Goal: Communication & Community: Answer question/provide support

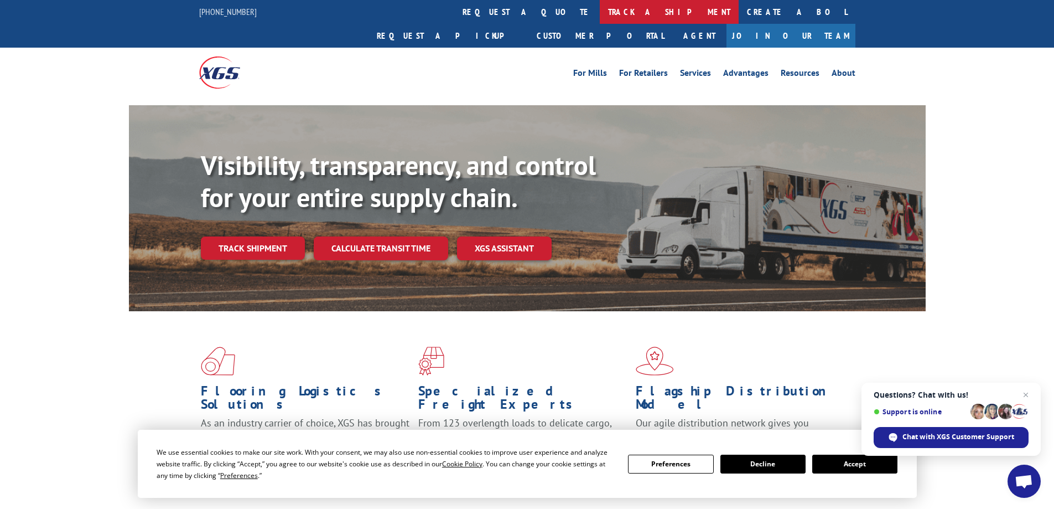
click at [600, 11] on link "track a shipment" at bounding box center [669, 12] width 139 height 24
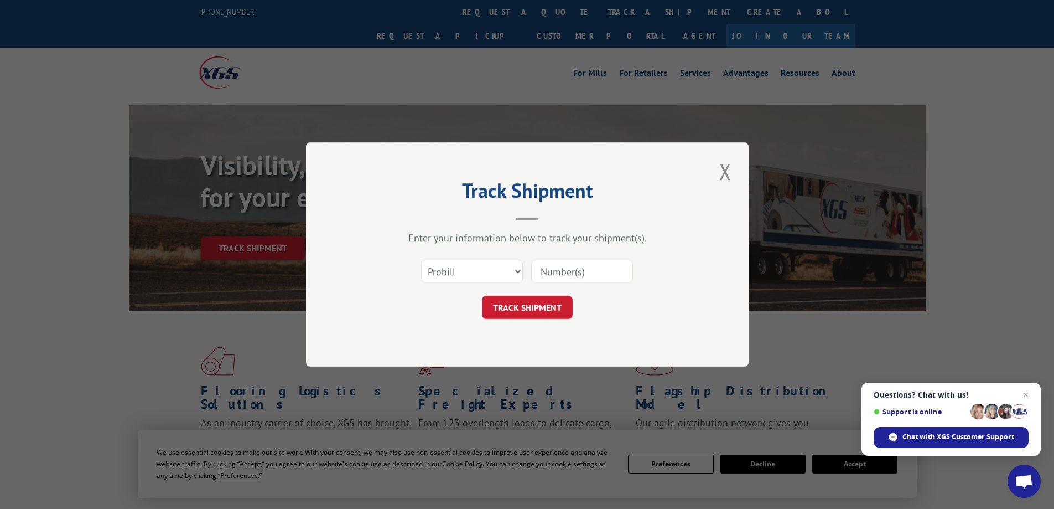
click at [548, 272] on input at bounding box center [582, 271] width 102 height 23
type input "17456811"
click at [532, 315] on button "TRACK SHIPMENT" at bounding box center [527, 307] width 91 height 23
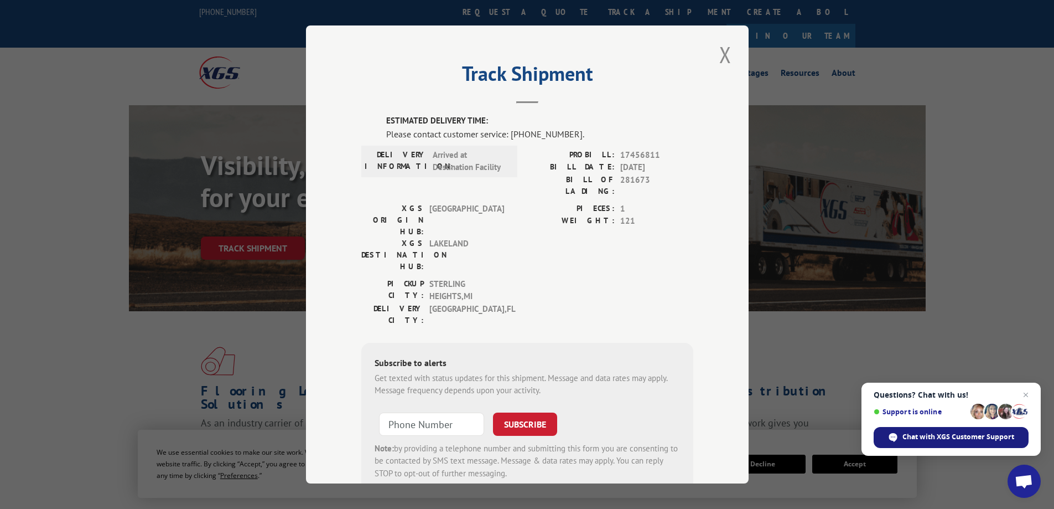
click at [940, 437] on span "Chat with XGS Customer Support" at bounding box center [959, 437] width 112 height 10
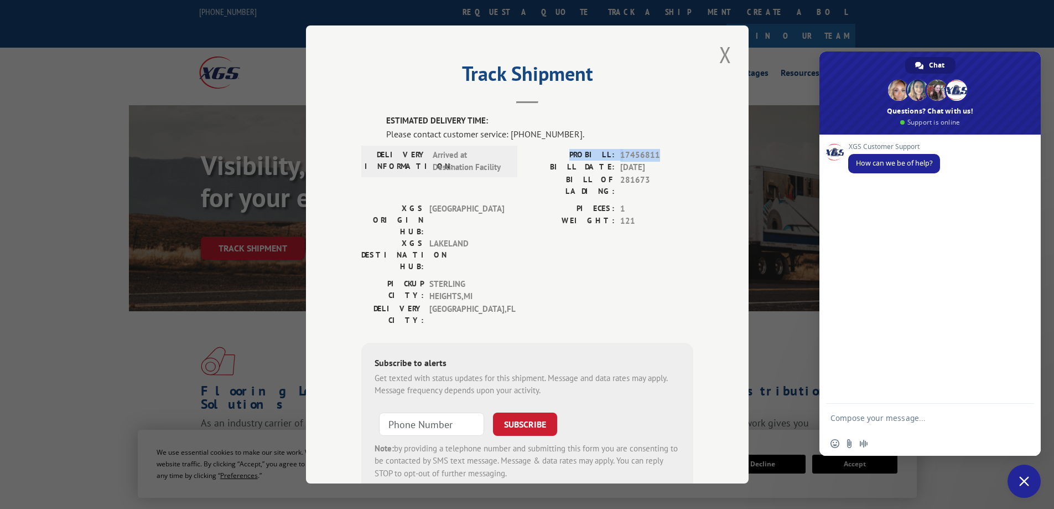
drag, startPoint x: 579, startPoint y: 152, endPoint x: 670, endPoint y: 159, distance: 90.5
click at [670, 159] on div "PROBILL: 17456811" at bounding box center [610, 155] width 166 height 13
copy div "PROBILL: 17456811"
click at [847, 417] on textarea "Compose your message..." at bounding box center [919, 417] width 177 height 28
paste textarea "PROBILL: 17456811"
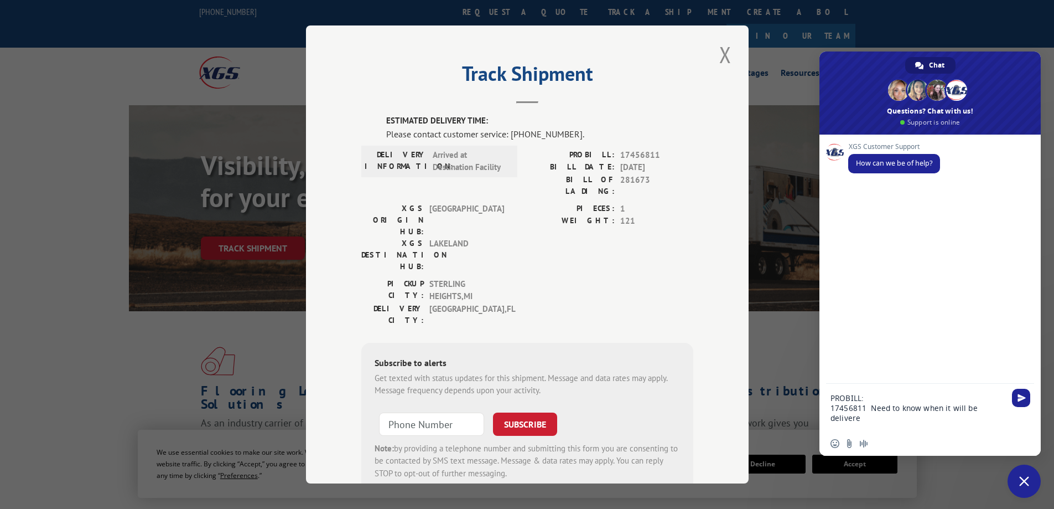
type textarea "PROBILL: 17456811 Need to know when it will be delivered"
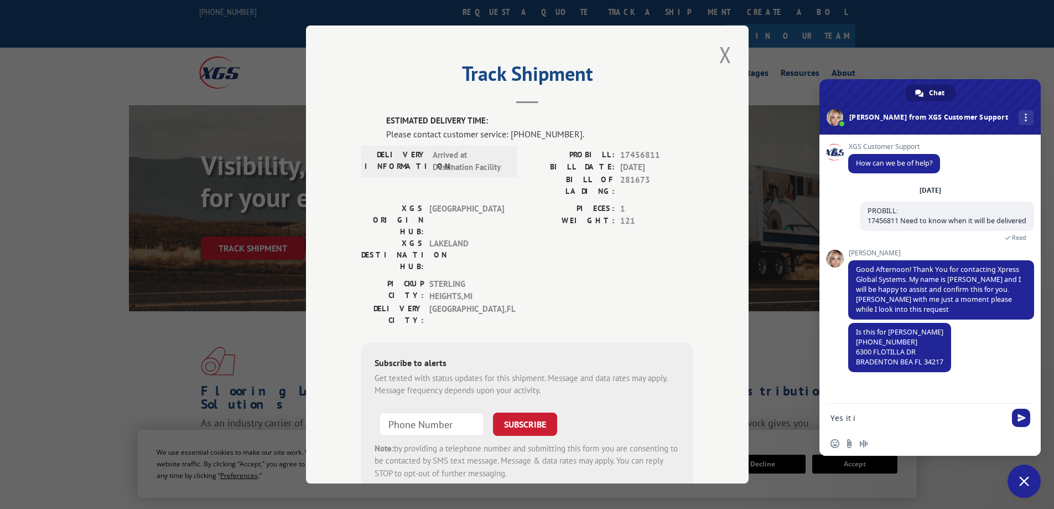
type textarea "Yes it is"
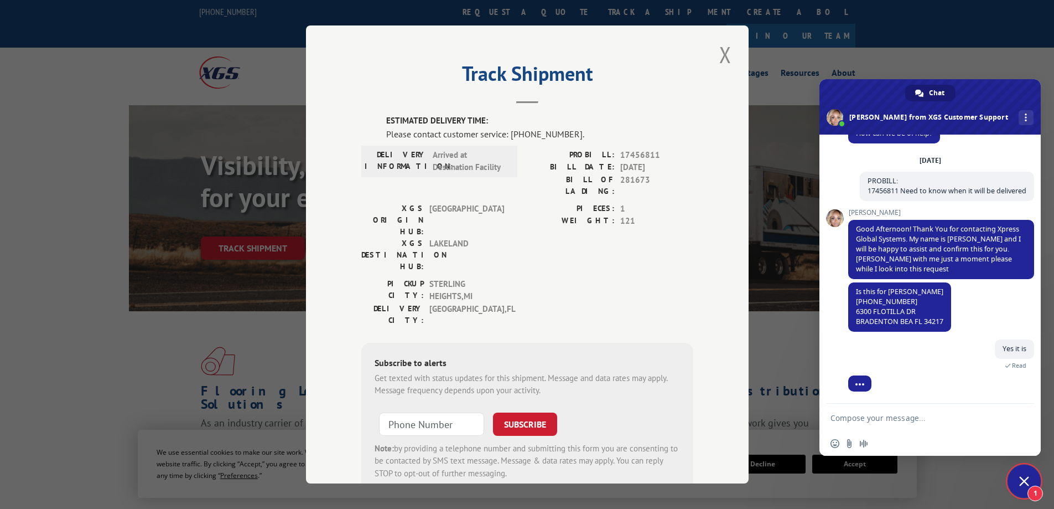
scroll to position [76, 0]
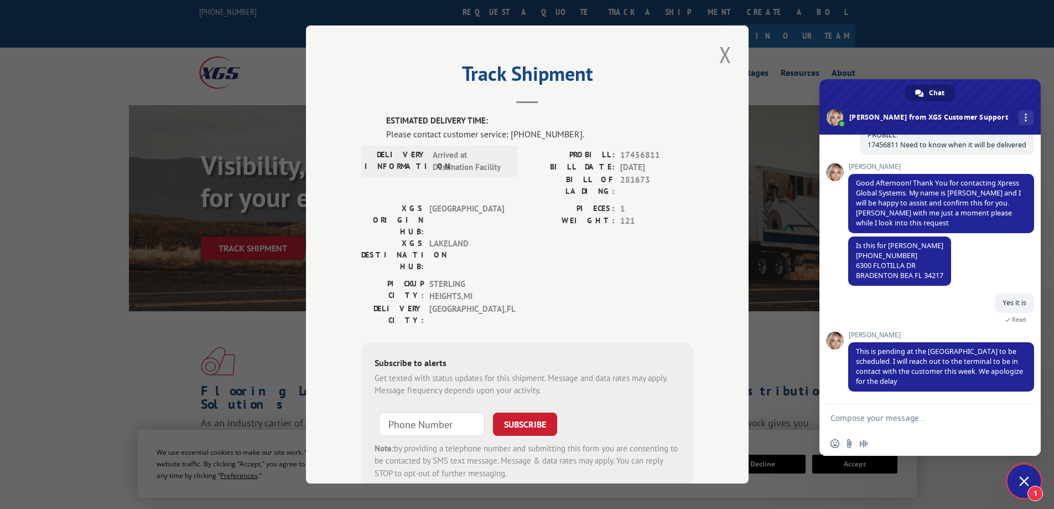
click at [883, 413] on textarea "Compose your message..." at bounding box center [919, 417] width 177 height 28
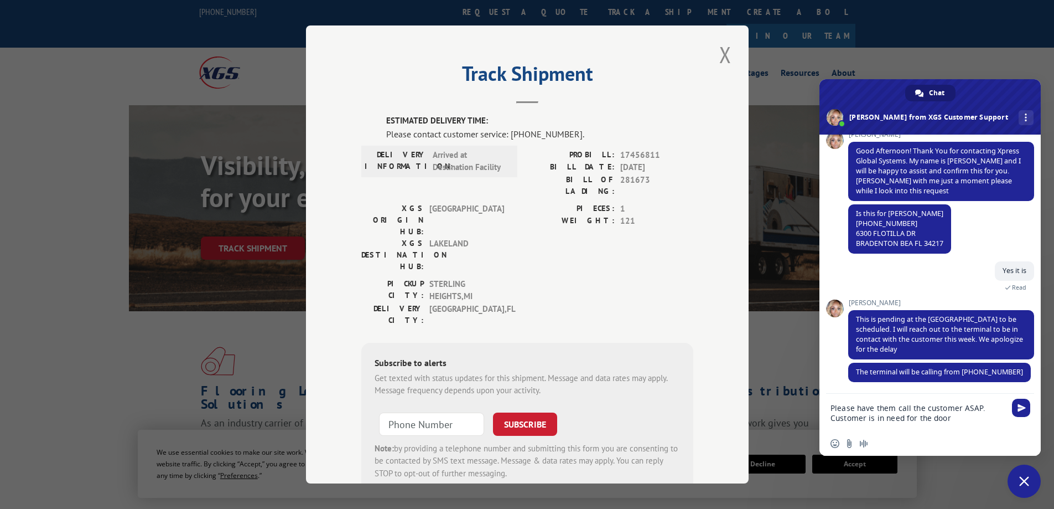
scroll to position [108, 0]
click at [915, 417] on textarea "Please have them call the customer ASAP. Customer is in need for the door" at bounding box center [919, 413] width 177 height 38
type textarea "Please have them call the customer ASAP. Customer is in need of the door"
click at [1024, 410] on span "Send" at bounding box center [1022, 407] width 8 height 8
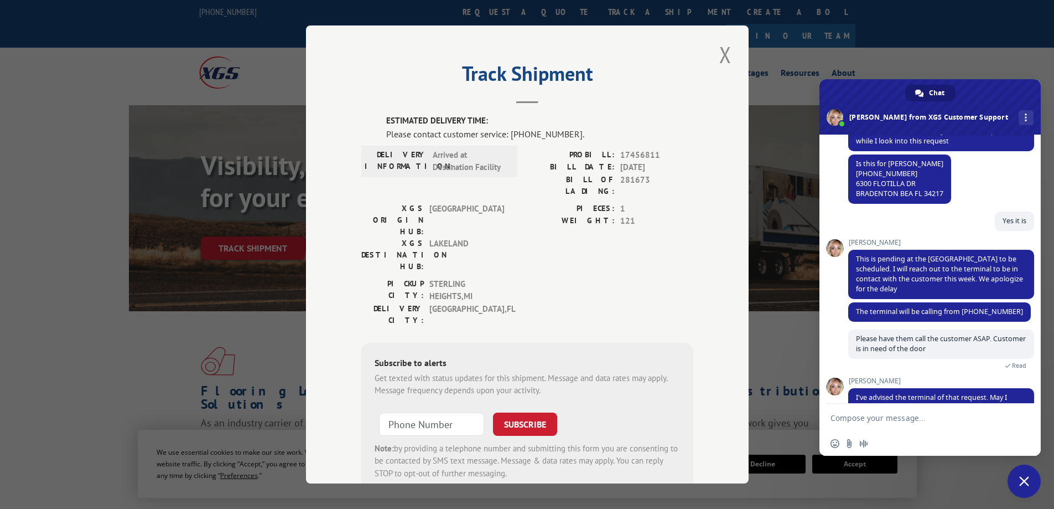
scroll to position [184, 0]
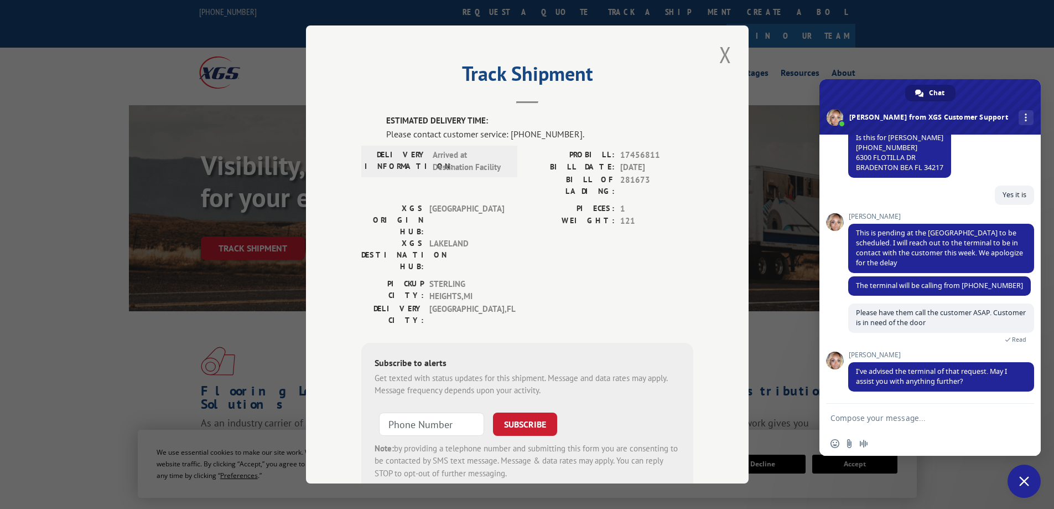
click at [880, 419] on textarea "Compose your message..." at bounding box center [919, 417] width 177 height 28
click at [878, 419] on textarea "Thank you fo rthe assistance." at bounding box center [919, 417] width 177 height 28
click at [886, 418] on textarea "Thank you for rthe assistance." at bounding box center [919, 417] width 177 height 28
type textarea "Thank you for the assistance."
click at [1022, 421] on span "Send" at bounding box center [1022, 417] width 8 height 8
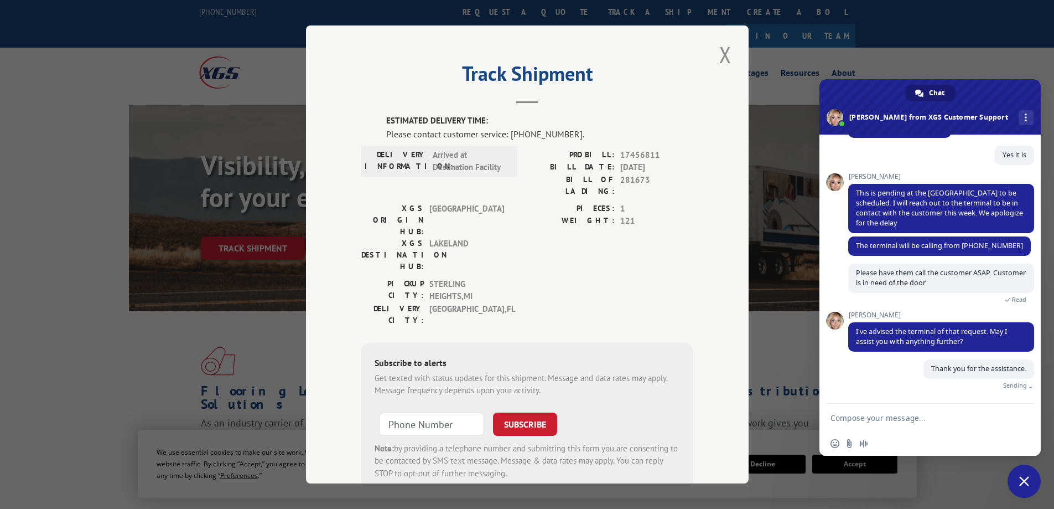
scroll to position [211, 0]
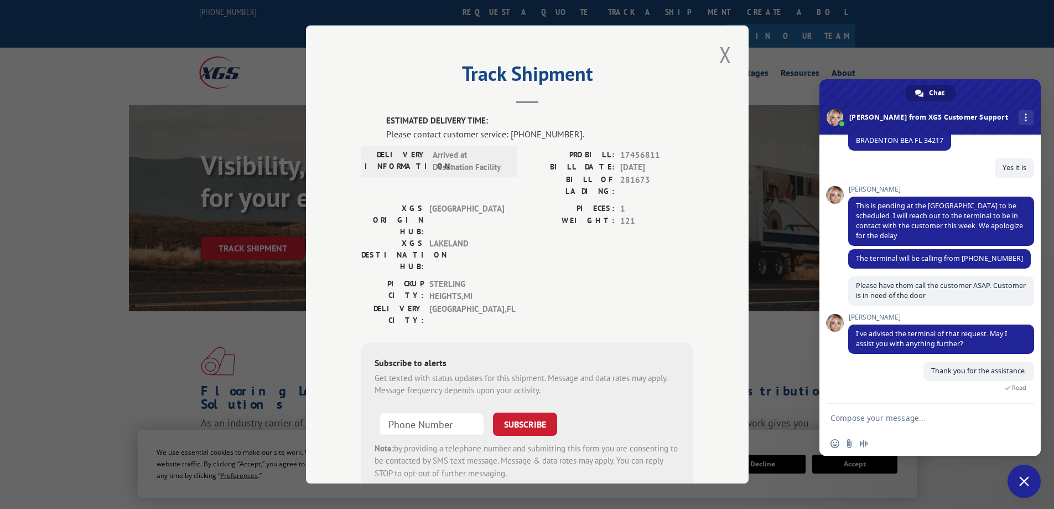
click at [1017, 480] on span "Close chat" at bounding box center [1024, 480] width 33 height 33
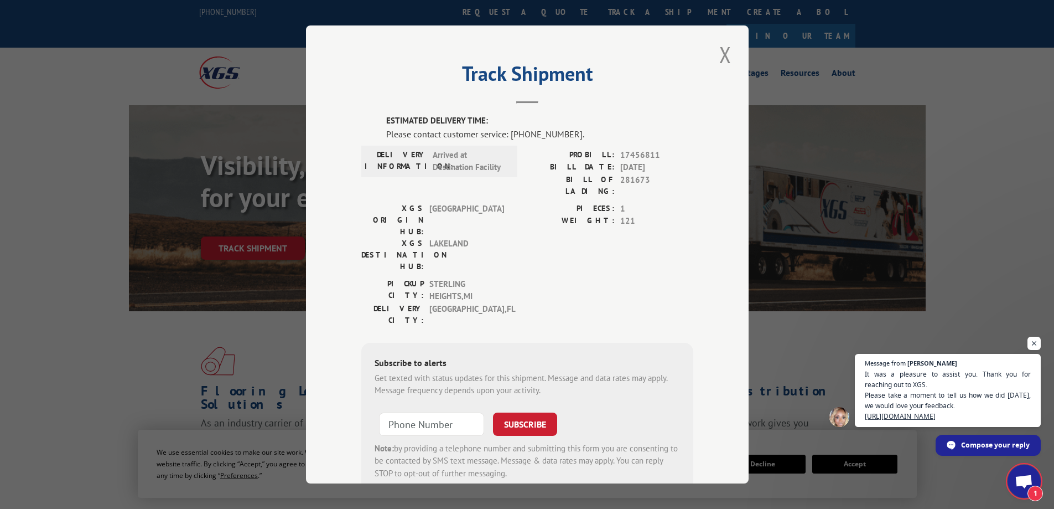
scroll to position [224, 0]
click at [962, 408] on span "It was a pleasure to assist you. Thank you for reaching out to XGS. Please take…" at bounding box center [948, 394] width 169 height 53
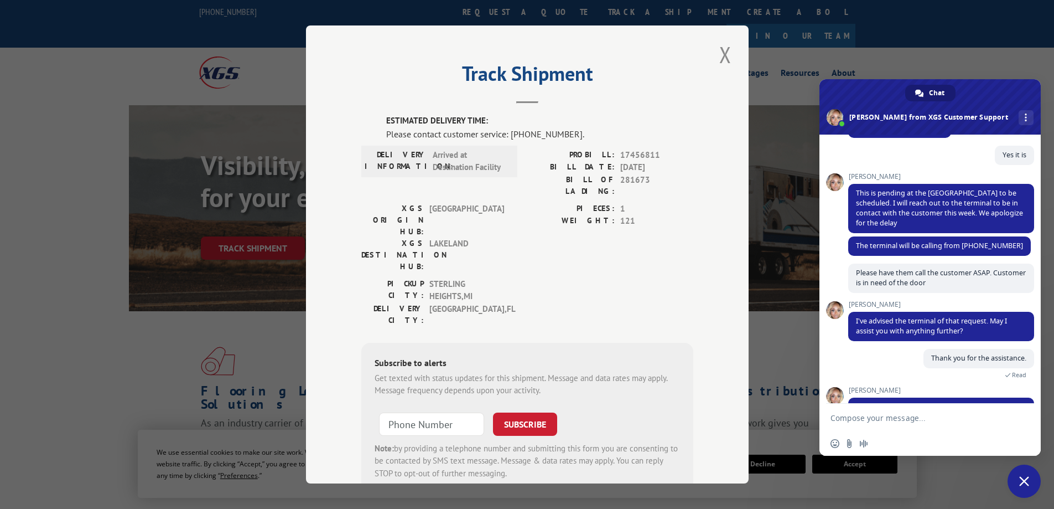
scroll to position [322, 0]
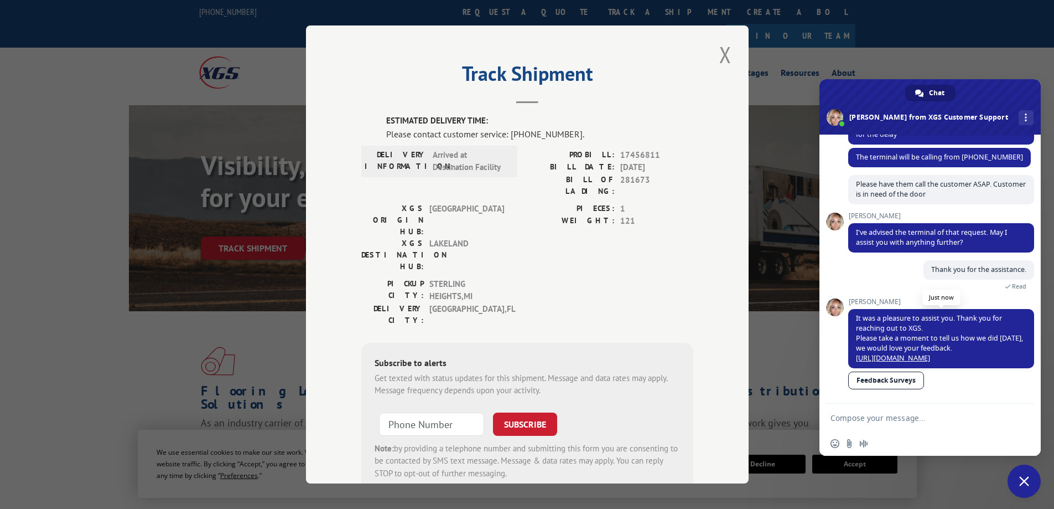
click at [887, 354] on link "[URL][DOMAIN_NAME]" at bounding box center [893, 357] width 74 height 9
click at [1032, 474] on span "Close chat" at bounding box center [1024, 480] width 33 height 33
